Goal: Find specific page/section: Find specific page/section

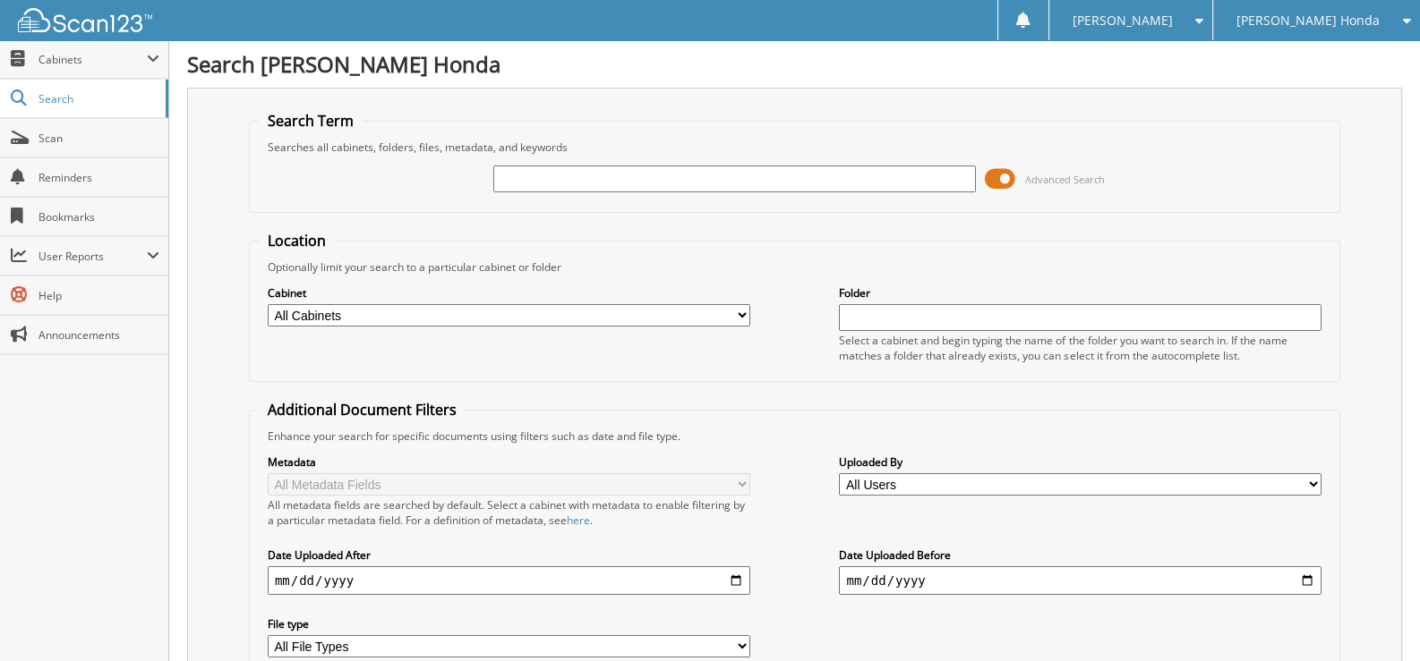
click at [554, 183] on input "text" at bounding box center [734, 179] width 482 height 27
type input "575700a"
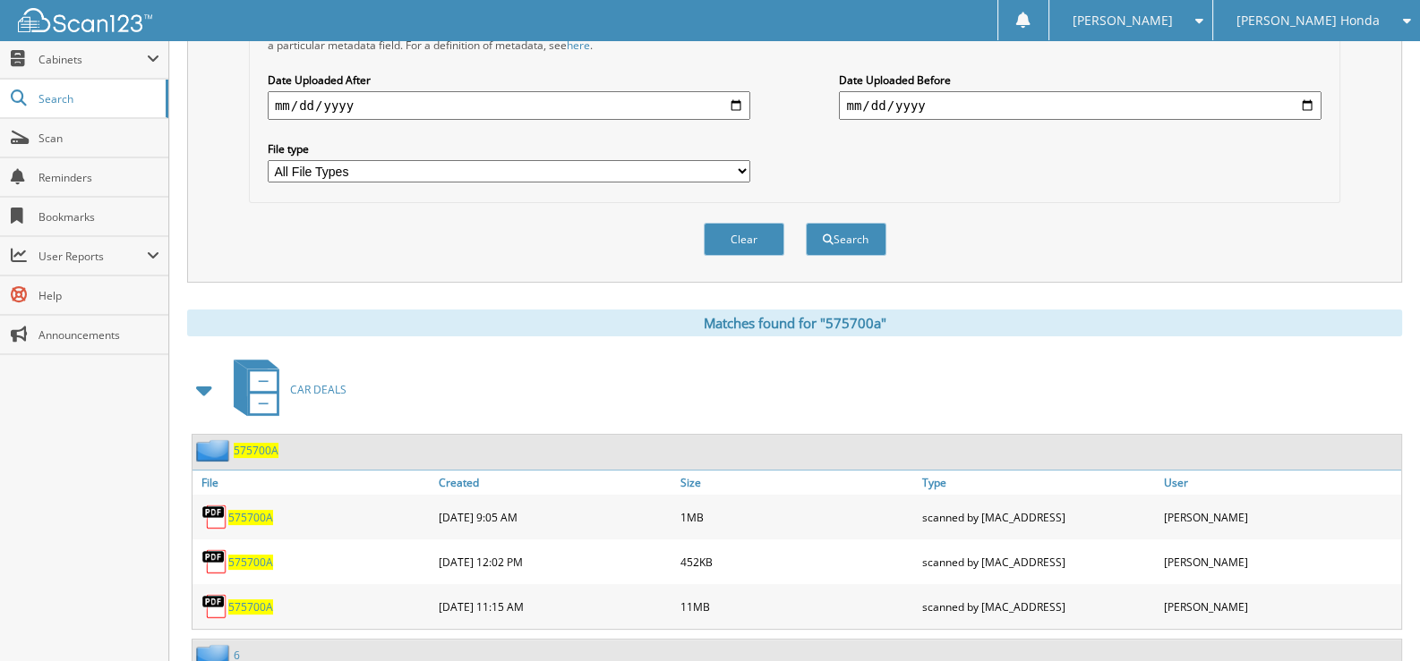
scroll to position [537, 0]
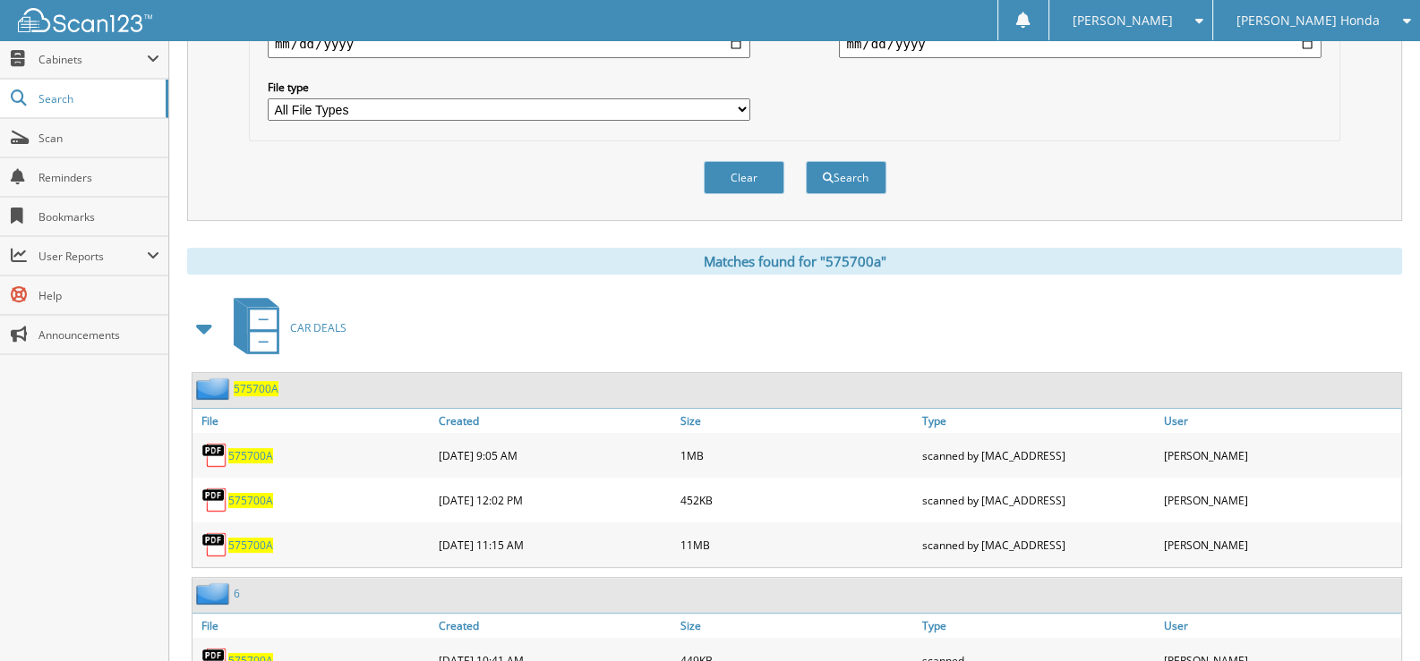
click at [255, 538] on span "575700A" at bounding box center [250, 545] width 45 height 15
click at [250, 490] on div "575700A" at bounding box center [313, 500] width 242 height 36
click at [251, 493] on span "575700A" at bounding box center [250, 500] width 45 height 15
click at [241, 448] on div "575700A" at bounding box center [313, 456] width 242 height 36
click at [243, 448] on span "575700A" at bounding box center [250, 455] width 45 height 15
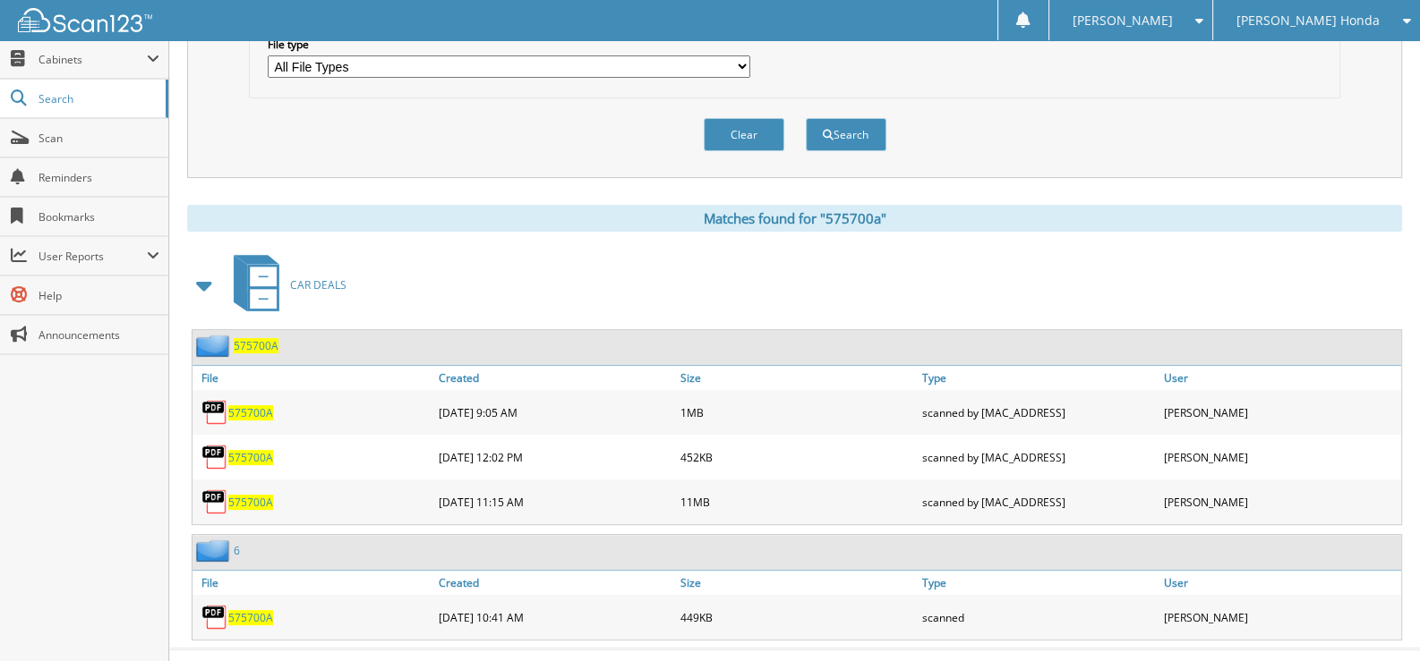
scroll to position [593, 0]
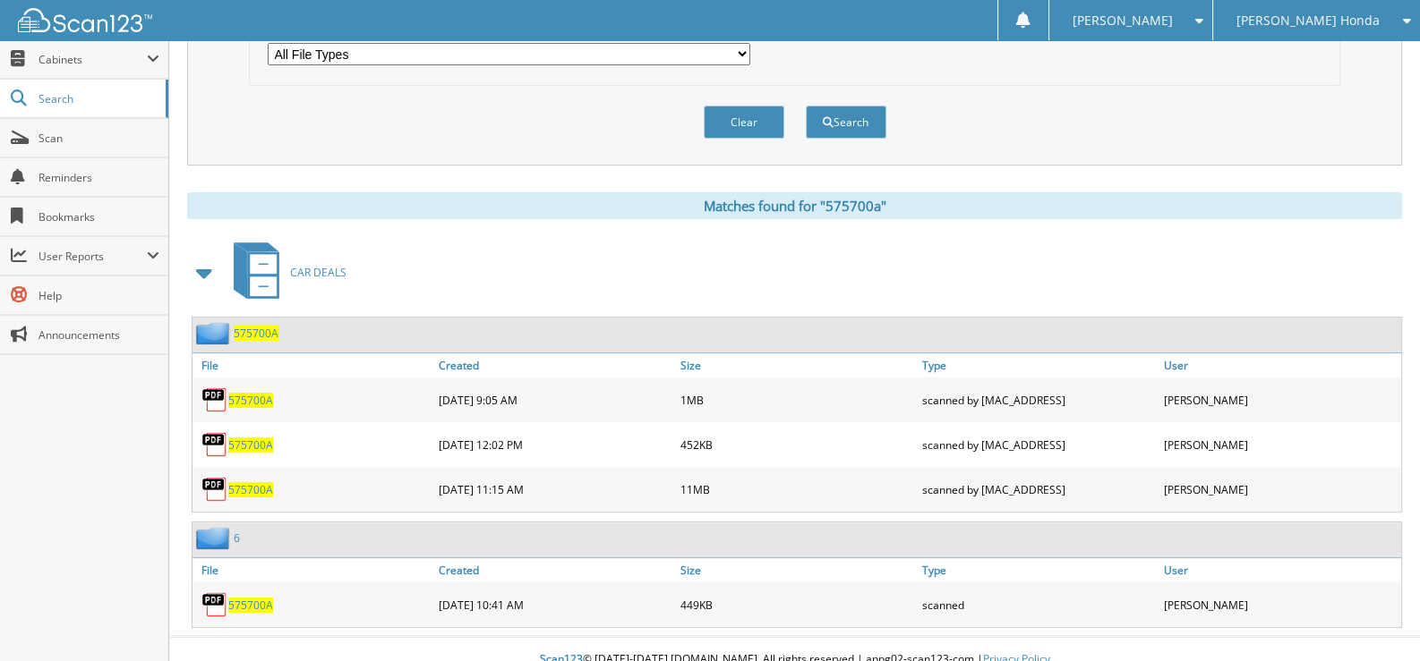
click at [251, 598] on span "575700A" at bounding box center [250, 605] width 45 height 15
